Goal: Task Accomplishment & Management: Complete application form

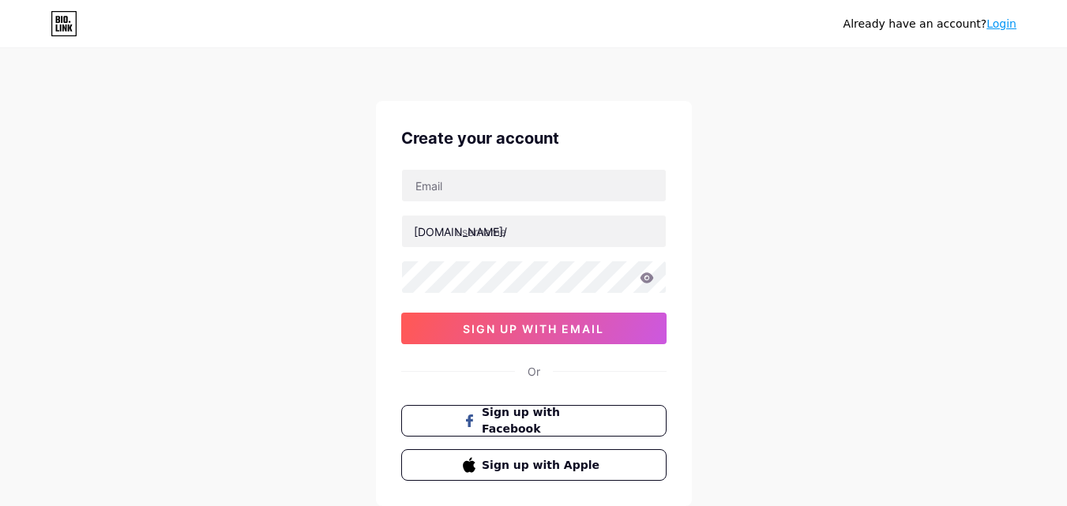
click at [495, 205] on div "[DOMAIN_NAME]/ 0cAFcWeA65MHX8u-81r68ZBJCw4TMftycTWNgDhs3Xn6NoAbMq5GTTbaIWGsD-8e…" at bounding box center [533, 256] width 265 height 175
click at [498, 184] on input "text" at bounding box center [534, 186] width 264 height 32
type input "[EMAIL_ADDRESS][DOMAIN_NAME]"
click at [443, 189] on input "[EMAIL_ADDRESS][DOMAIN_NAME]" at bounding box center [534, 186] width 264 height 32
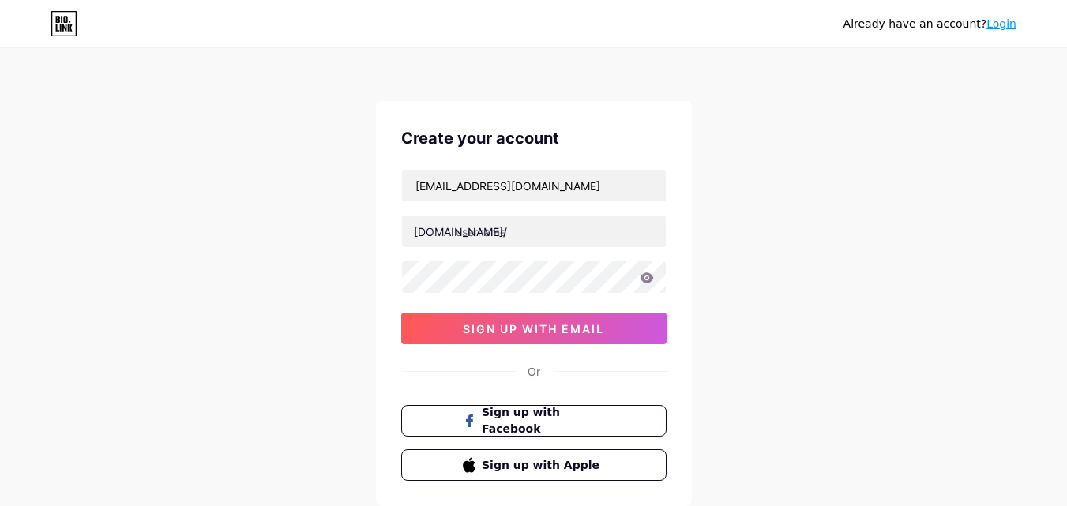
click at [505, 204] on div "[EMAIL_ADDRESS][DOMAIN_NAME] [DOMAIN_NAME]/ 0cAFcWeA65MHX8u-81r68ZBJCw4TMftycTW…" at bounding box center [533, 256] width 265 height 175
click at [514, 224] on input "text" at bounding box center [534, 232] width 264 height 32
paste input "valeriesimsp"
type input "valeriesimsp"
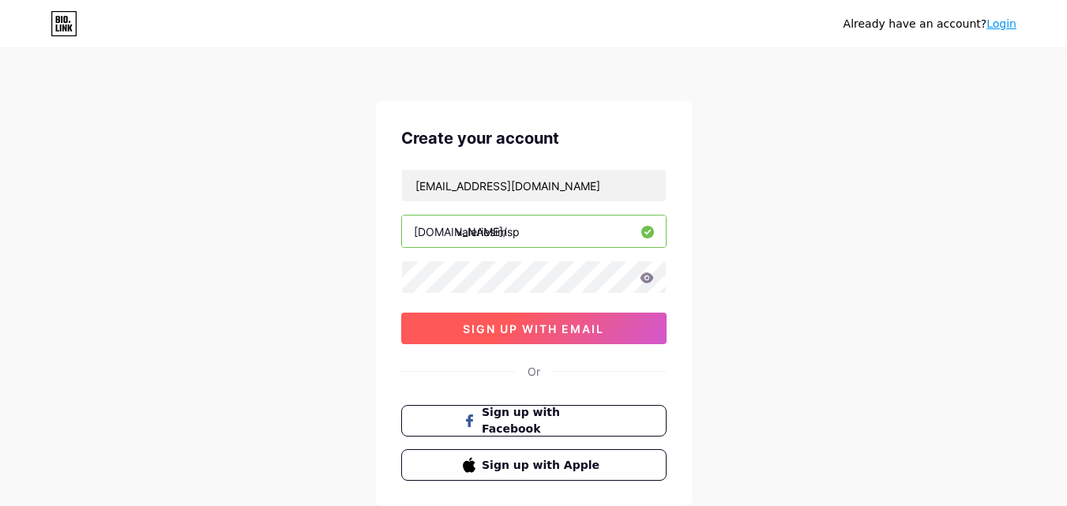
click at [438, 321] on button "sign up with email" at bounding box center [533, 329] width 265 height 32
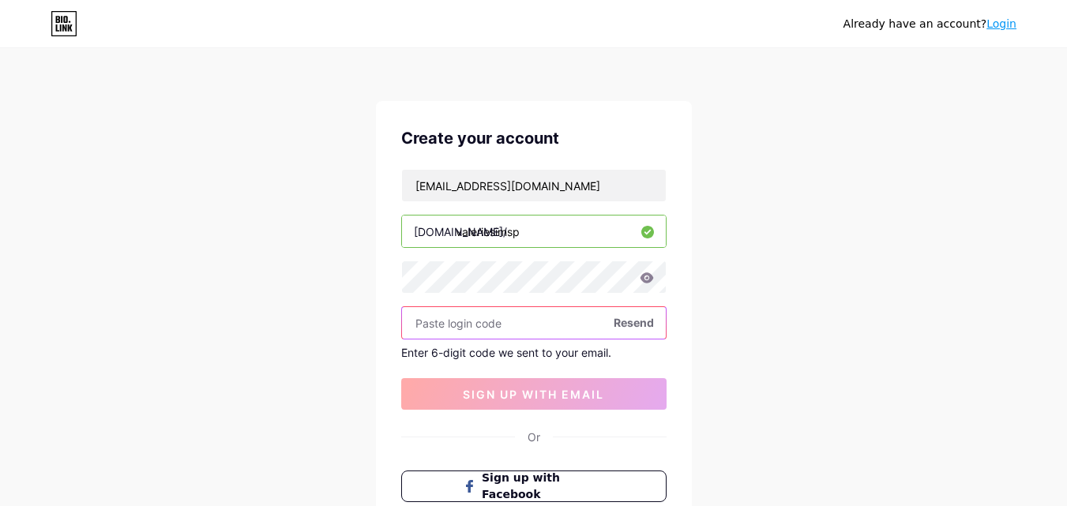
click at [494, 311] on input "text" at bounding box center [534, 323] width 264 height 32
paste input "991122"
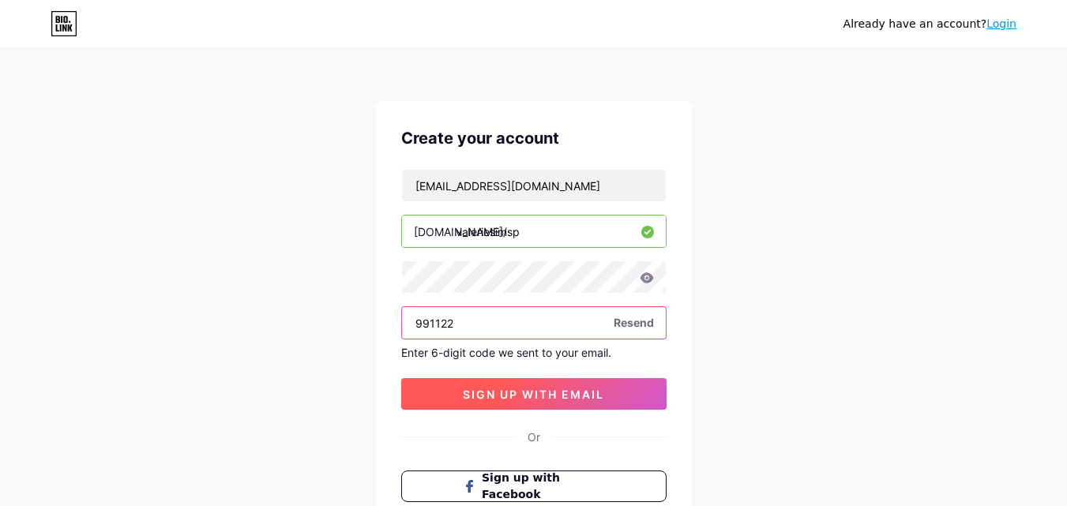
type input "991122"
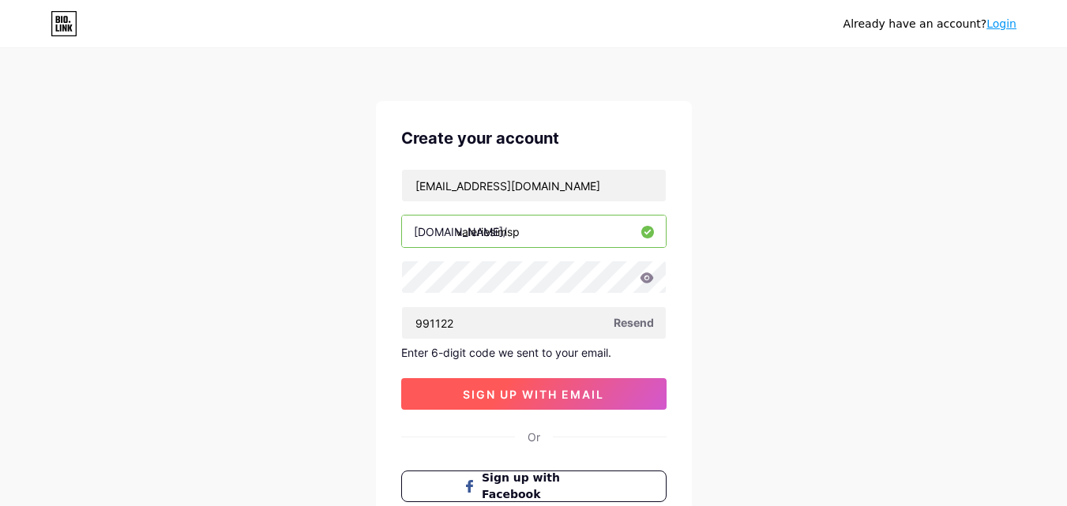
click at [467, 394] on span "sign up with email" at bounding box center [533, 394] width 141 height 13
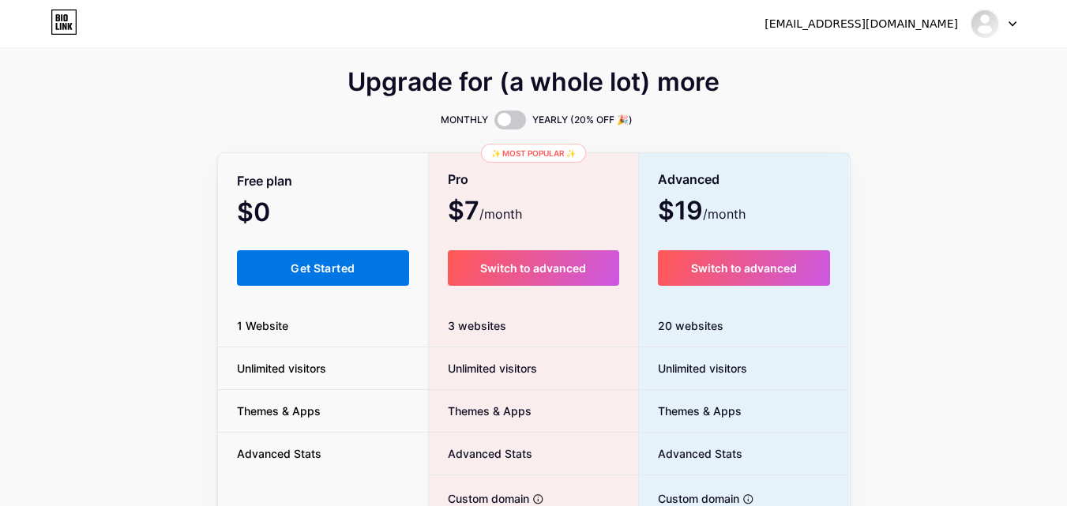
click at [343, 272] on span "Get Started" at bounding box center [323, 267] width 64 height 13
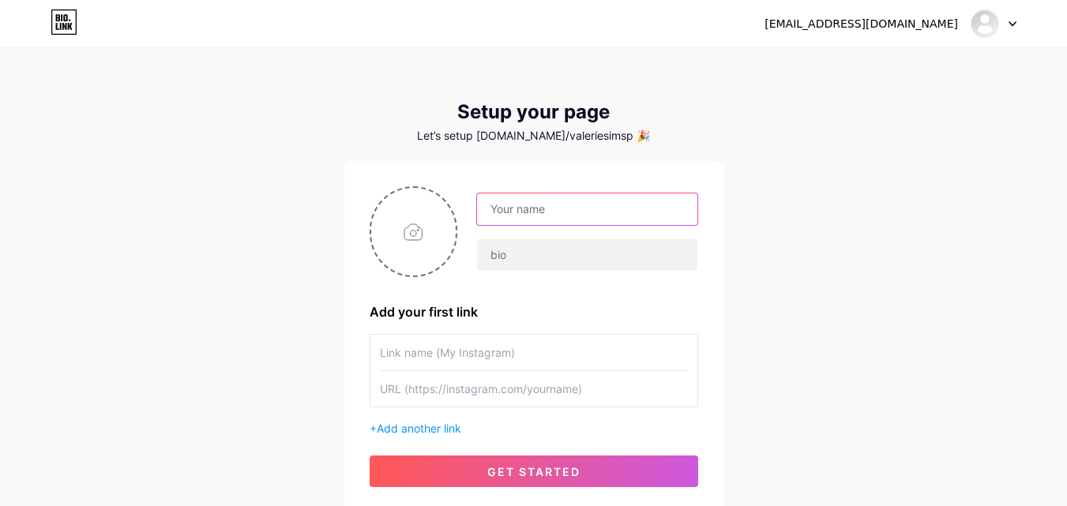
click at [573, 218] on input "text" at bounding box center [587, 209] width 220 height 32
paste input "Arialief Supplement"
type input "Arialief Supplement"
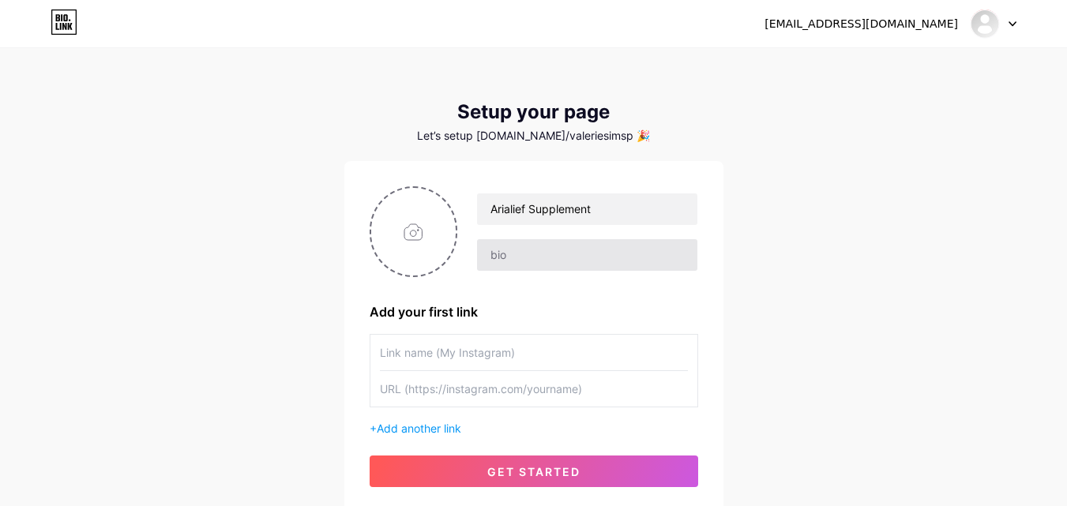
drag, startPoint x: 539, startPoint y: 231, endPoint x: 540, endPoint y: 255, distance: 23.7
click at [540, 254] on div "Arialief Supplement" at bounding box center [577, 232] width 240 height 79
click at [540, 255] on input "text" at bounding box center [587, 255] width 220 height 32
paste input "[URL][DOMAIN_NAME][MEDICAL_DATA][MEDICAL_DATA]"
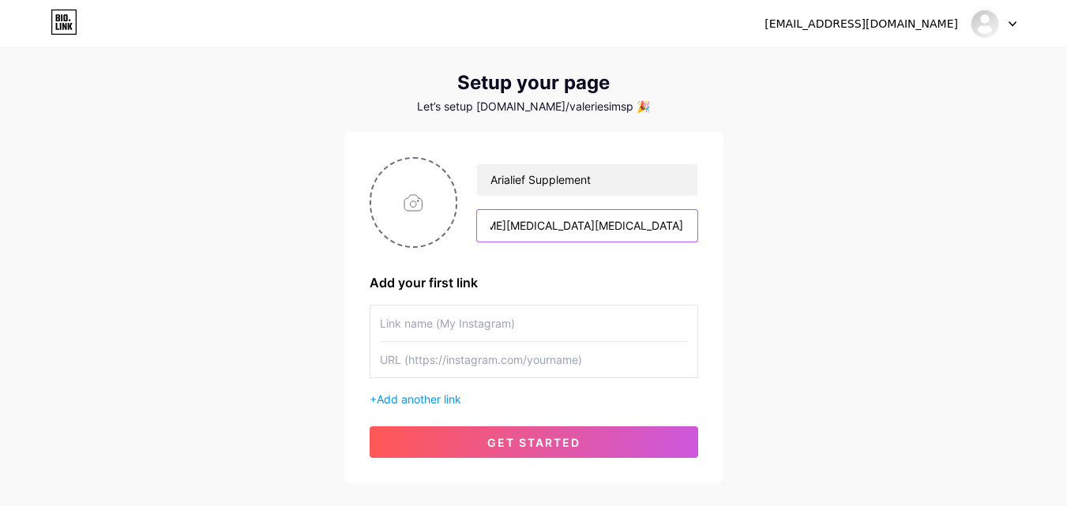
scroll to position [79, 0]
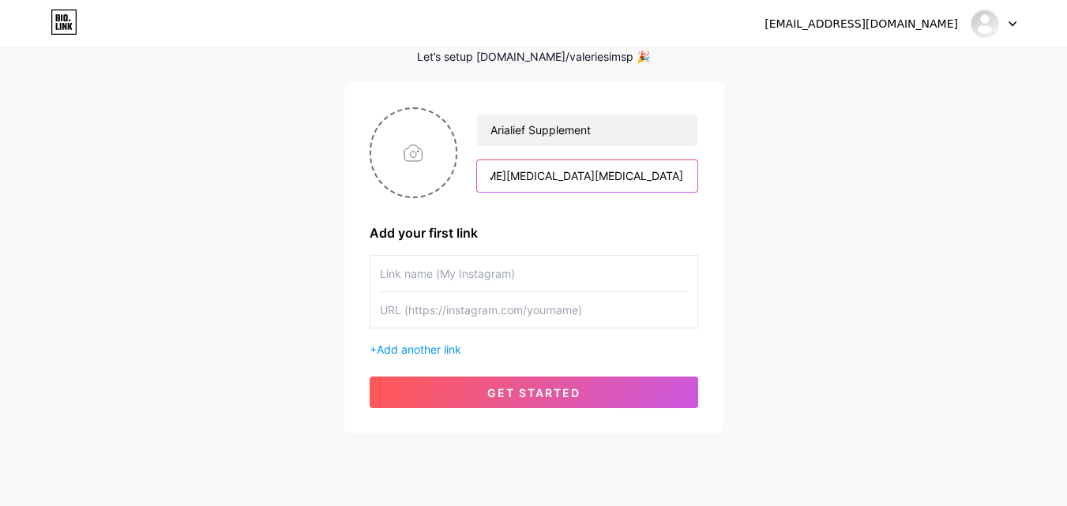
type input "[URL][DOMAIN_NAME][MEDICAL_DATA][MEDICAL_DATA]"
click at [440, 276] on input "text" at bounding box center [534, 274] width 308 height 36
paste input "[URL][DOMAIN_NAME][MEDICAL_DATA][MEDICAL_DATA]"
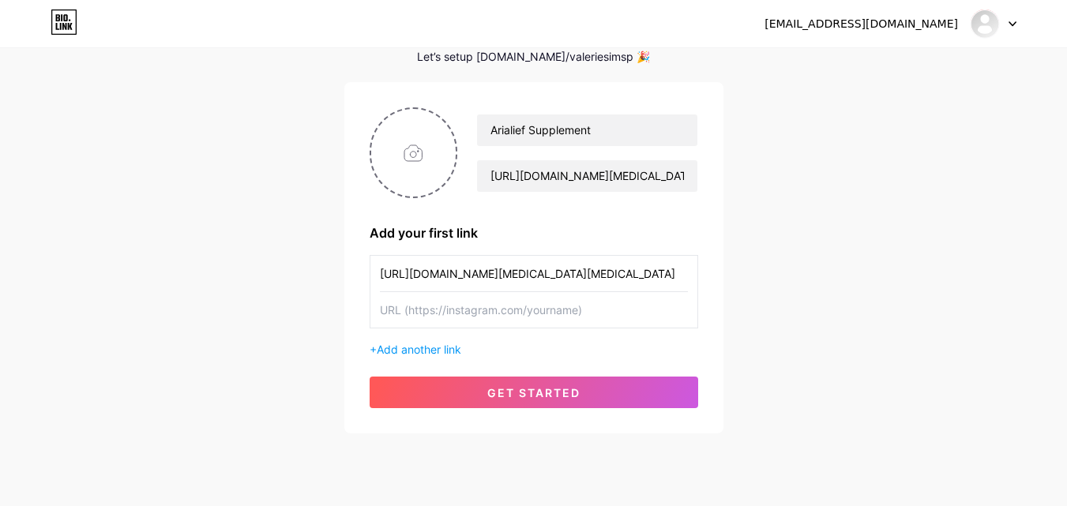
scroll to position [0, 664]
type input "[URL][DOMAIN_NAME][MEDICAL_DATA][MEDICAL_DATA]"
click at [482, 315] on input "text" at bounding box center [534, 310] width 308 height 36
paste input "[URL][DOMAIN_NAME][MEDICAL_DATA][MEDICAL_DATA]"
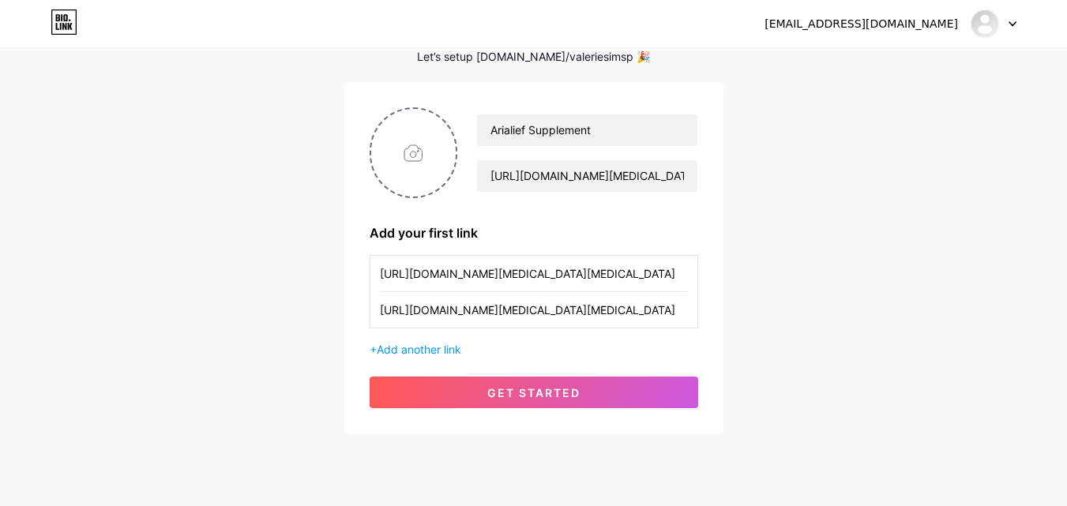
scroll to position [0, 664]
type input "[URL][DOMAIN_NAME][MEDICAL_DATA][MEDICAL_DATA]"
click at [415, 177] on input "file" at bounding box center [413, 153] width 85 height 88
type input "C:\fakepath\download - 2025-08-18T104708.141.jpg"
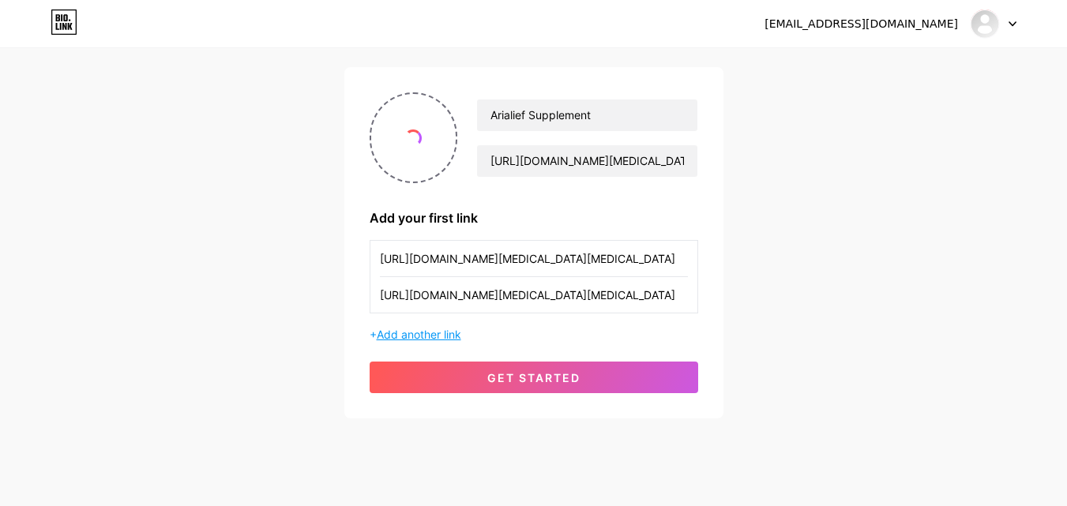
scroll to position [120, 0]
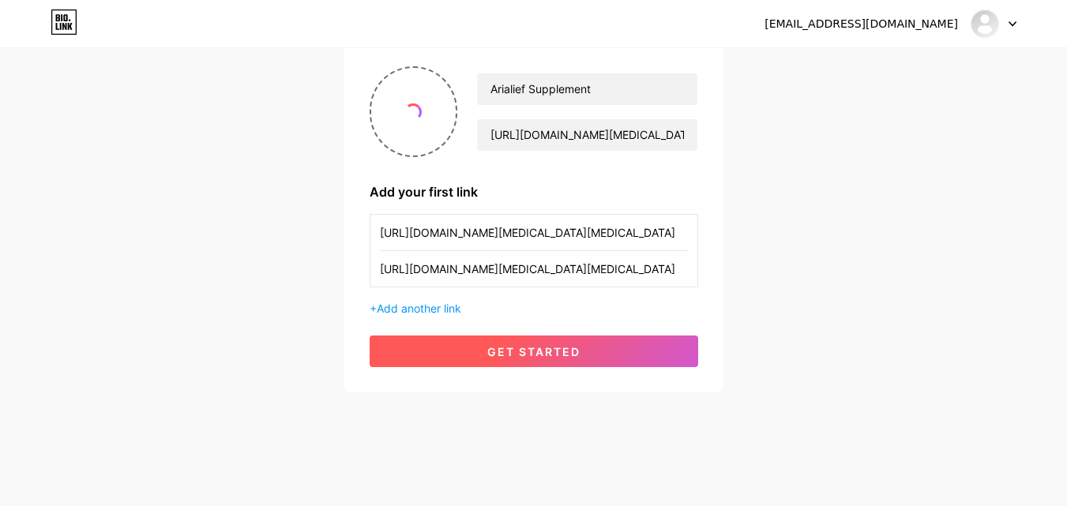
click at [433, 355] on button "get started" at bounding box center [534, 352] width 329 height 32
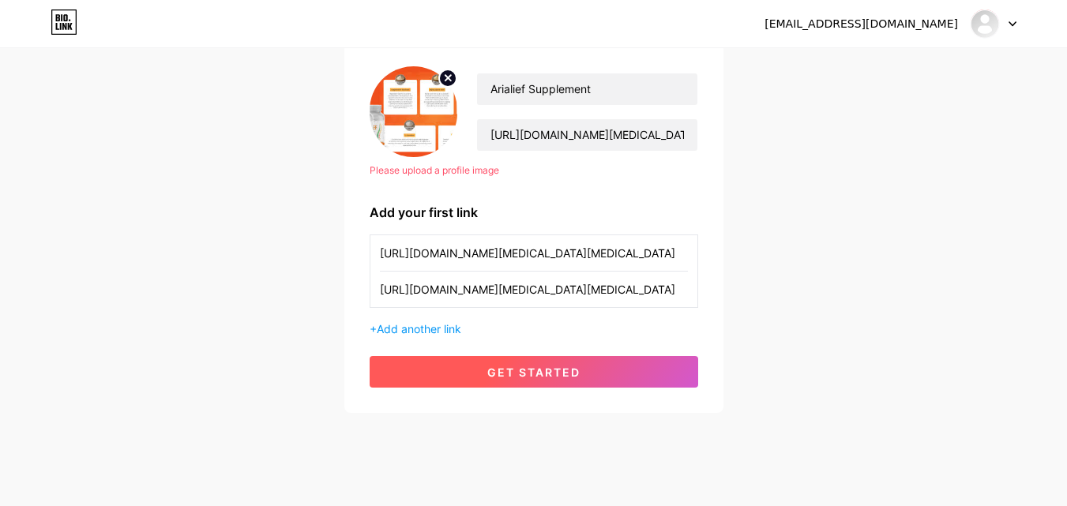
click at [489, 372] on span "get started" at bounding box center [533, 372] width 93 height 13
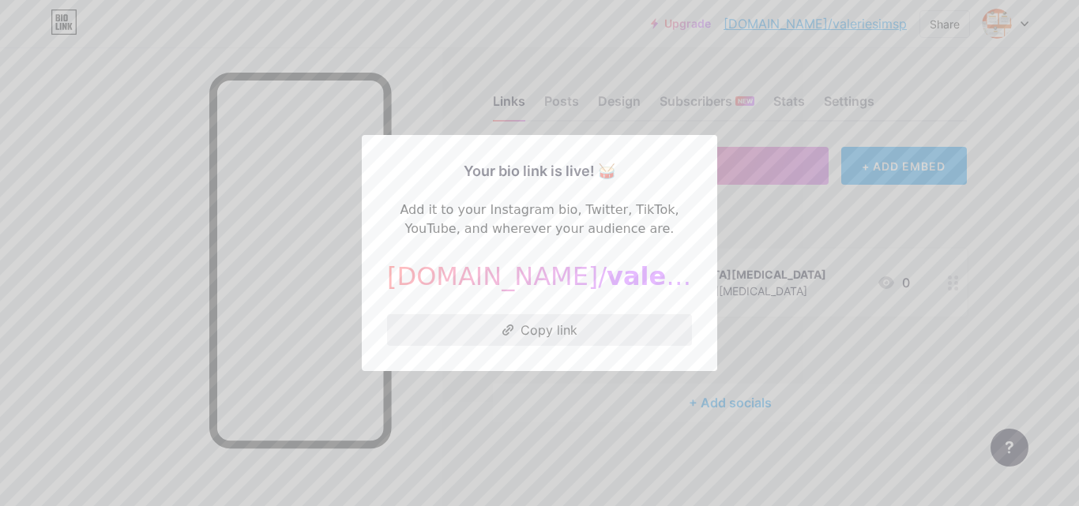
click at [527, 330] on button "Copy link" at bounding box center [539, 330] width 305 height 32
